Goal: Find specific page/section

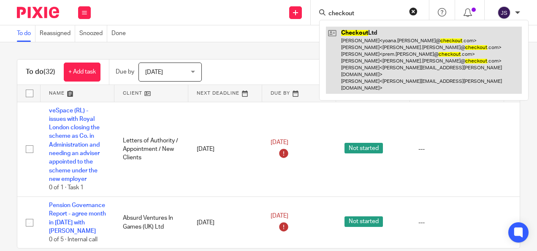
type input "checkout"
click at [364, 51] on link at bounding box center [424, 60] width 196 height 67
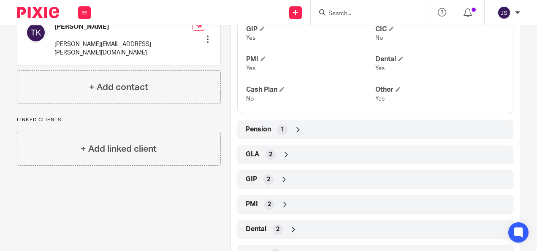
scroll to position [422, 0]
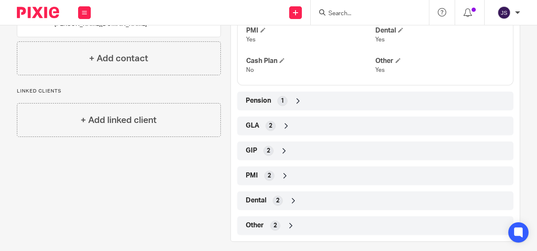
click at [334, 12] on input "Search" at bounding box center [366, 14] width 76 height 8
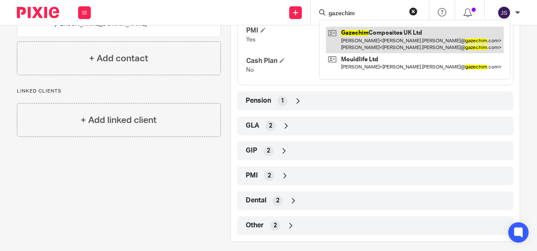
type input "gazechim"
click at [350, 40] on link at bounding box center [415, 40] width 178 height 26
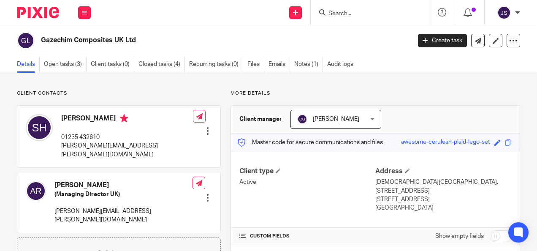
click at [348, 14] on input "Search" at bounding box center [366, 14] width 76 height 8
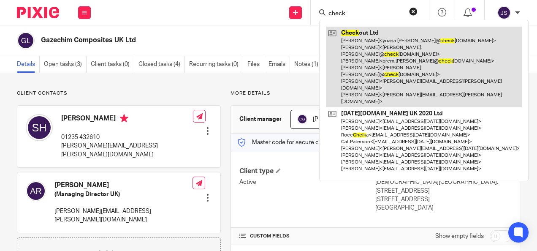
type input "check"
click at [358, 46] on link at bounding box center [424, 67] width 196 height 81
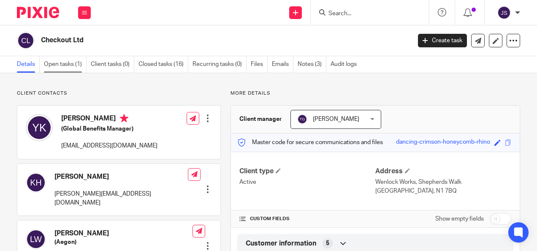
click at [73, 63] on link "Open tasks (1)" at bounding box center [65, 64] width 43 height 16
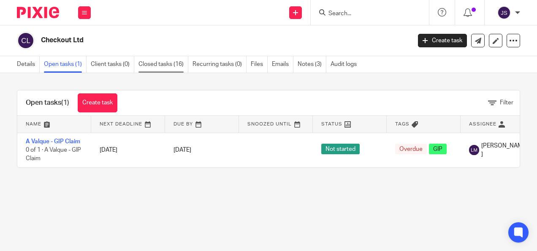
click at [157, 64] on link "Closed tasks (16)" at bounding box center [163, 64] width 50 height 16
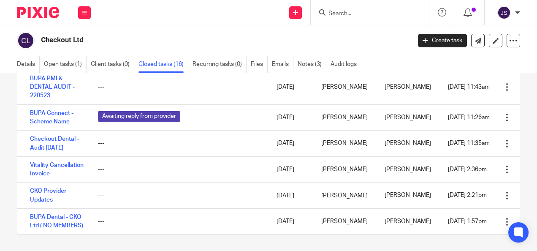
scroll to position [1, 0]
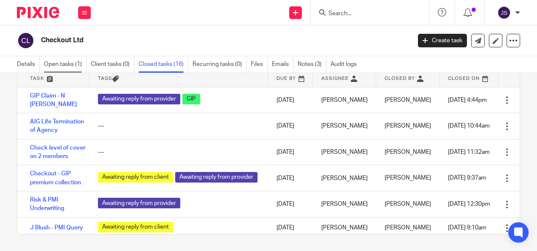
click at [70, 64] on link "Open tasks (1)" at bounding box center [65, 64] width 43 height 16
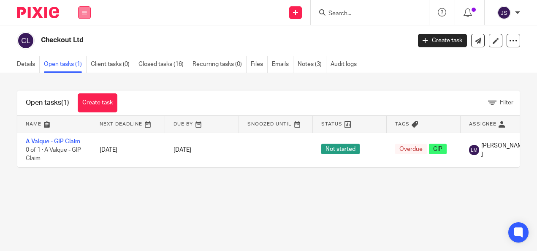
click at [88, 12] on button at bounding box center [84, 12] width 13 height 13
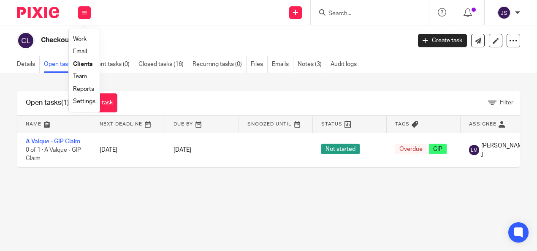
click at [81, 41] on link "Work" at bounding box center [80, 39] width 14 height 6
